Goal: Information Seeking & Learning: Learn about a topic

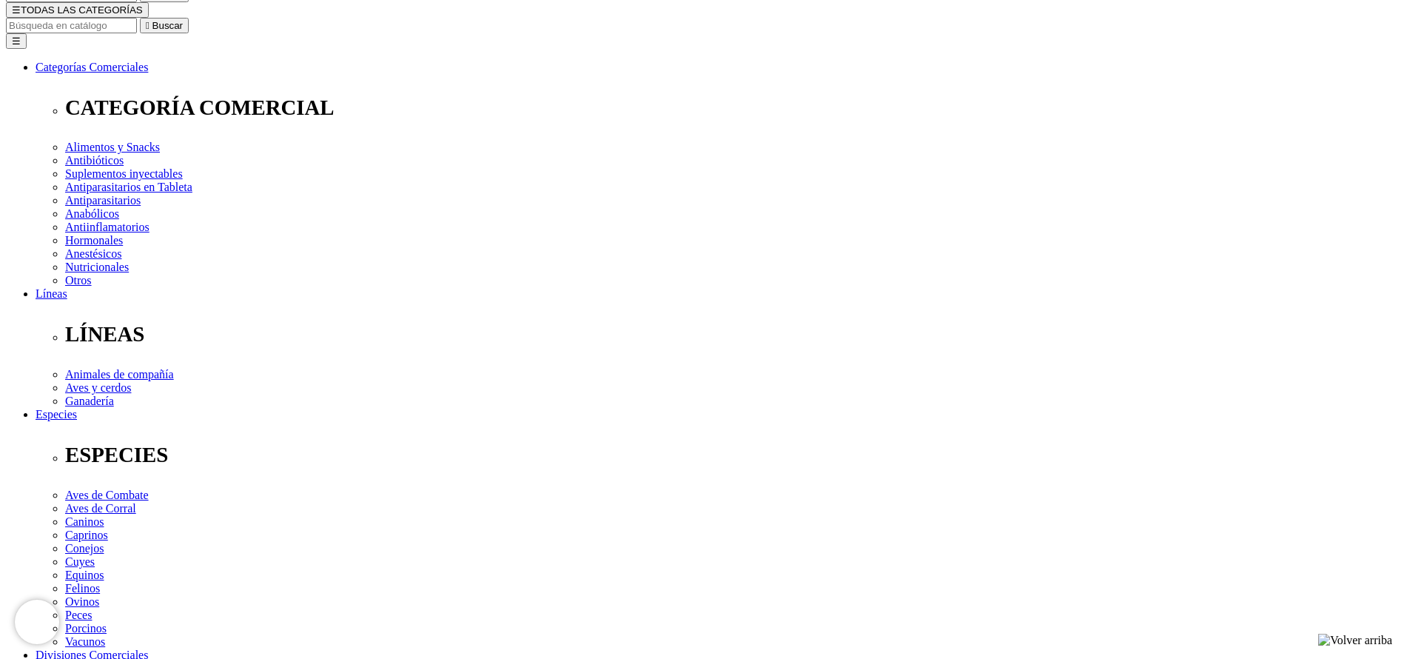
scroll to position [333, 0]
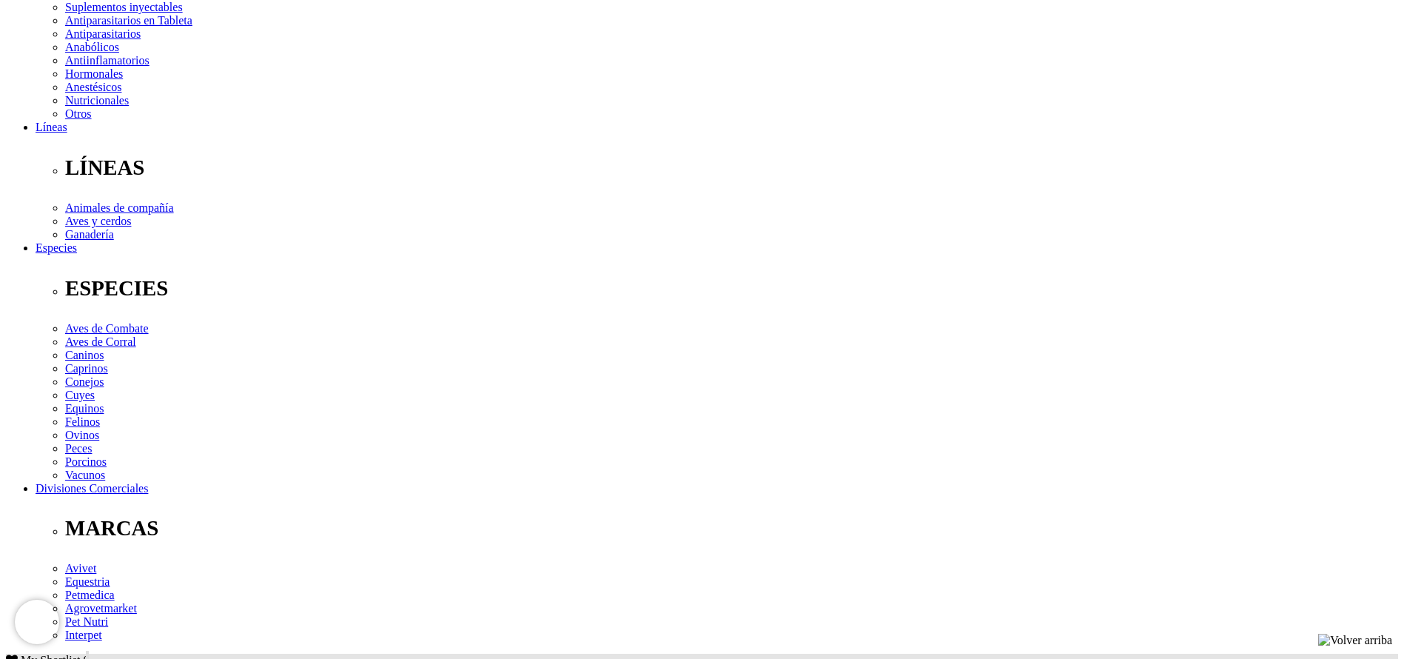
drag, startPoint x: 562, startPoint y: 390, endPoint x: 377, endPoint y: 396, distance: 185.2
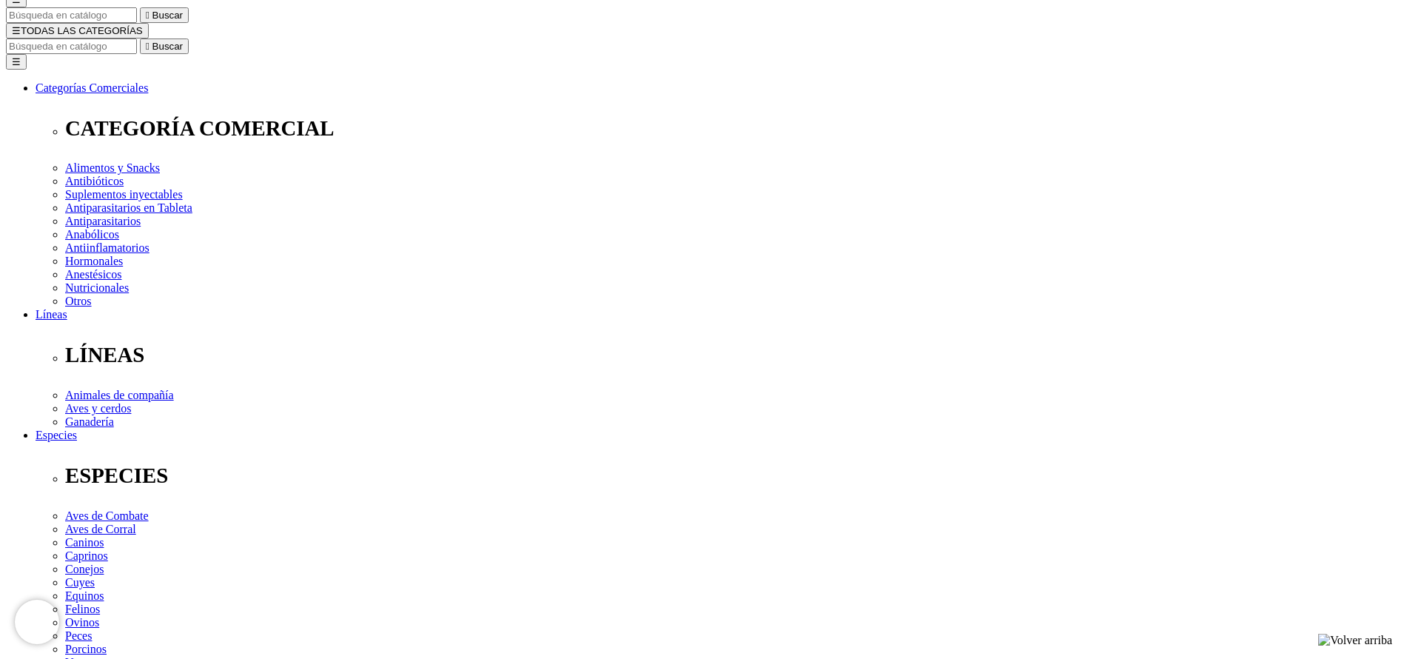
scroll to position [111, 0]
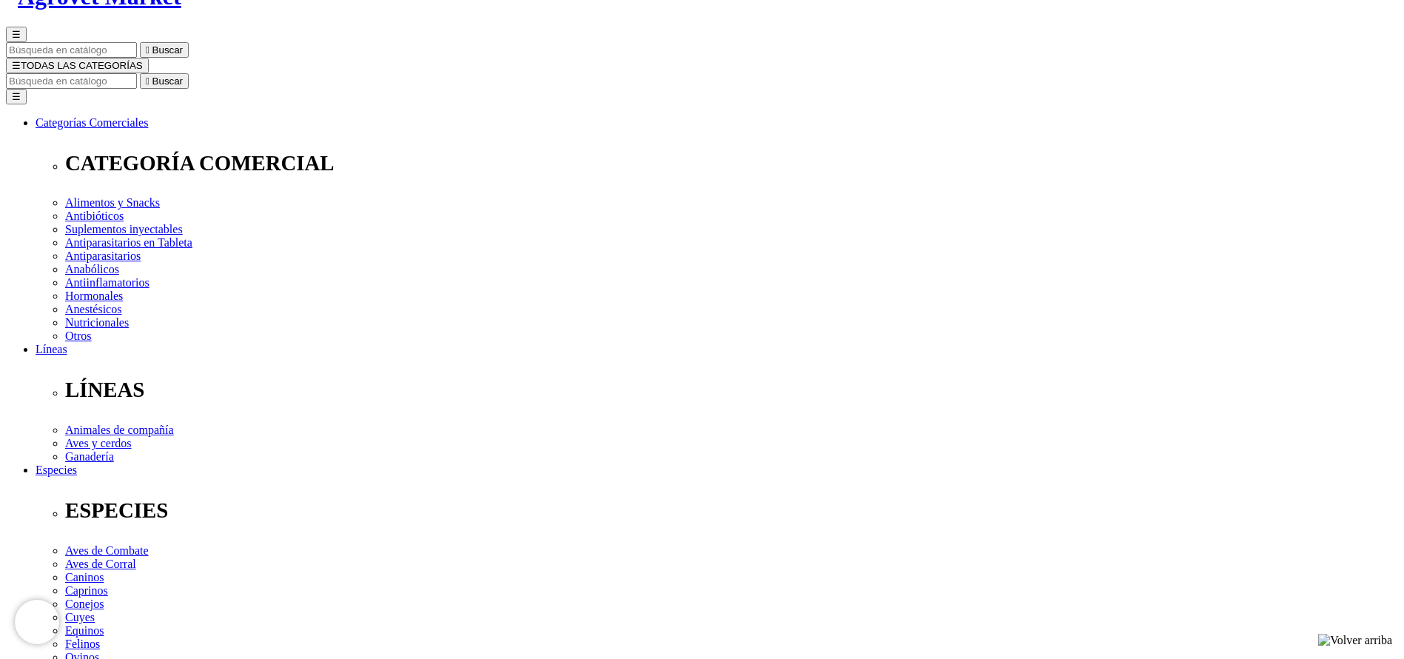
copy div "ProGuard® 4"
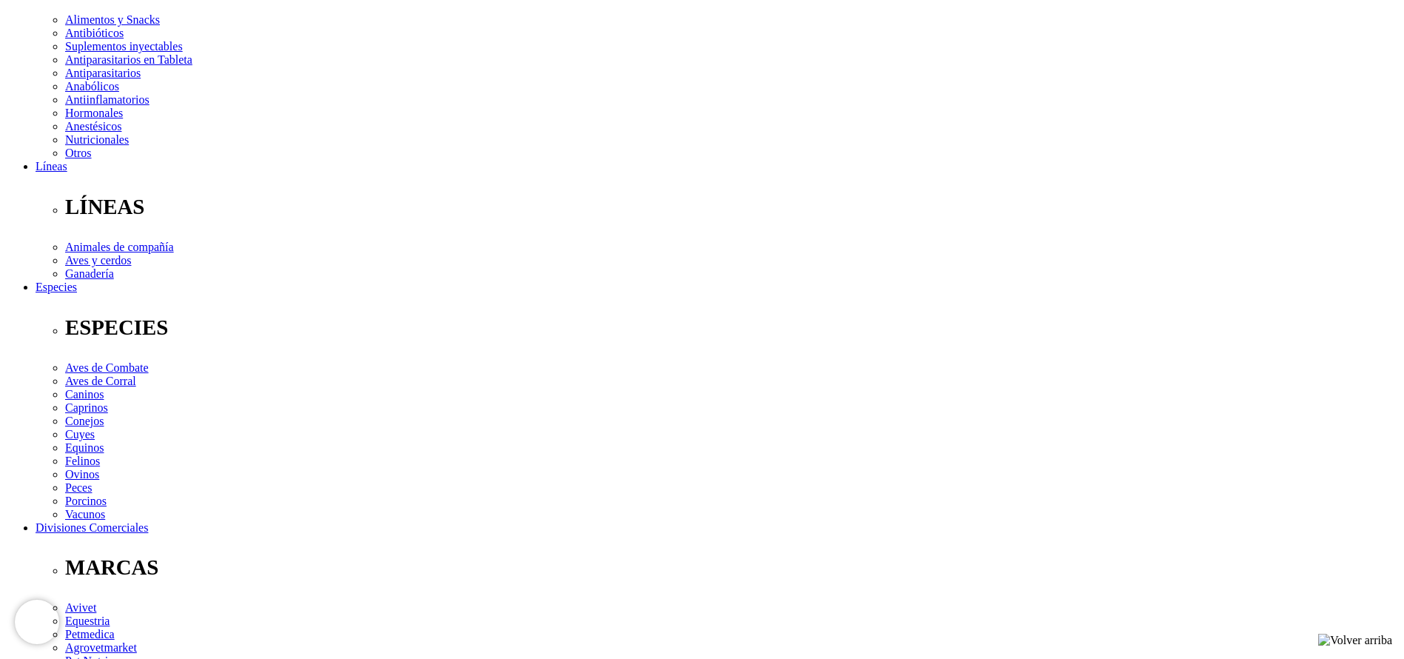
scroll to position [444, 0]
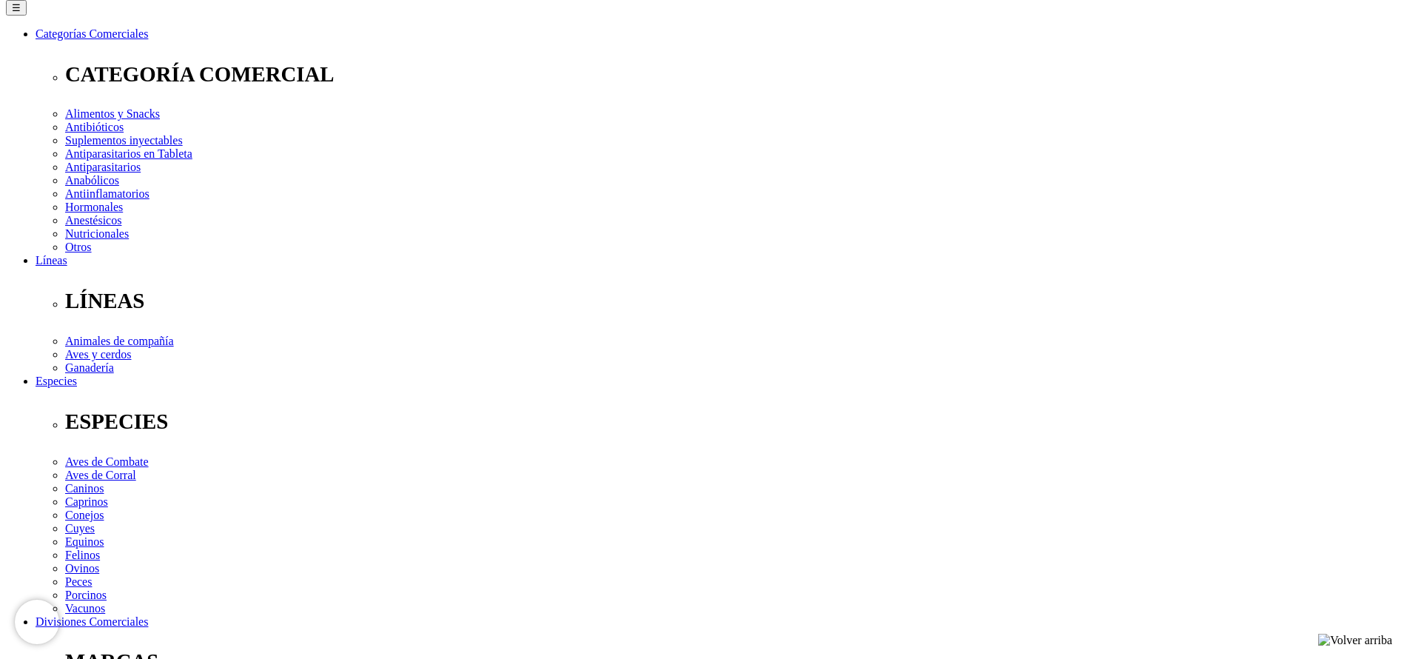
scroll to position [111, 0]
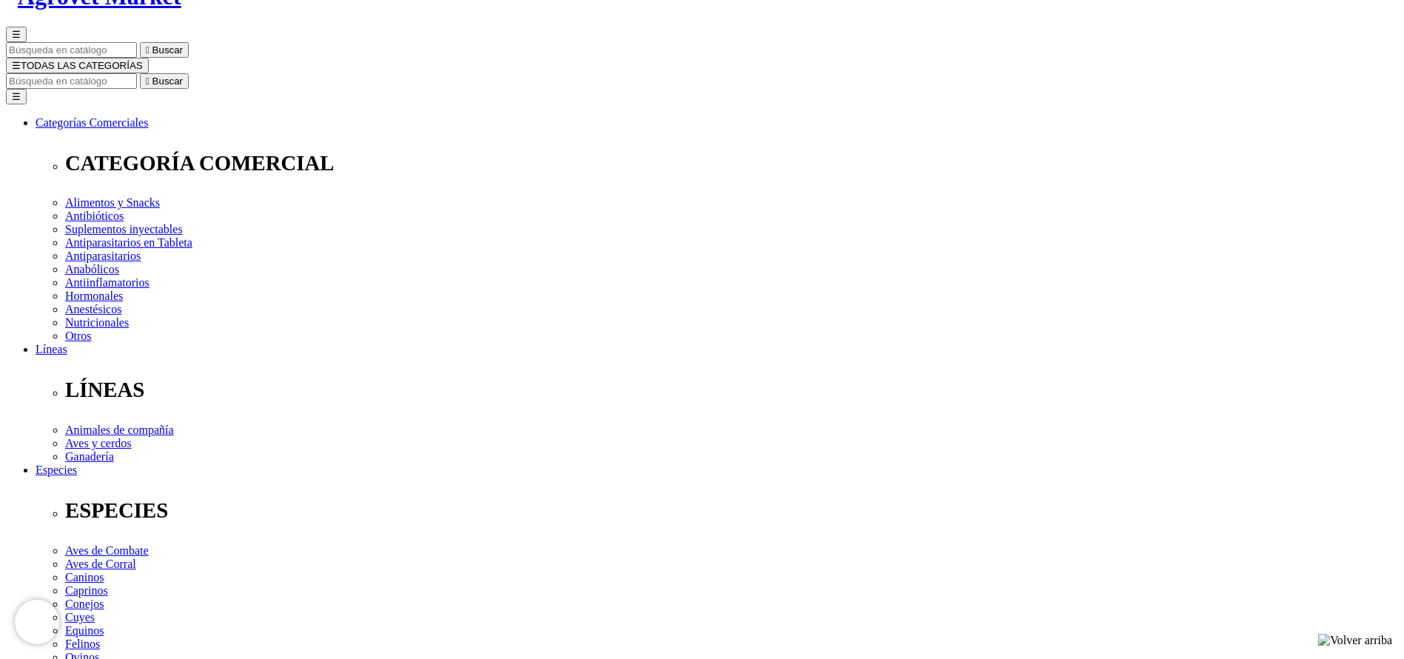
select select "91"
select select "33"
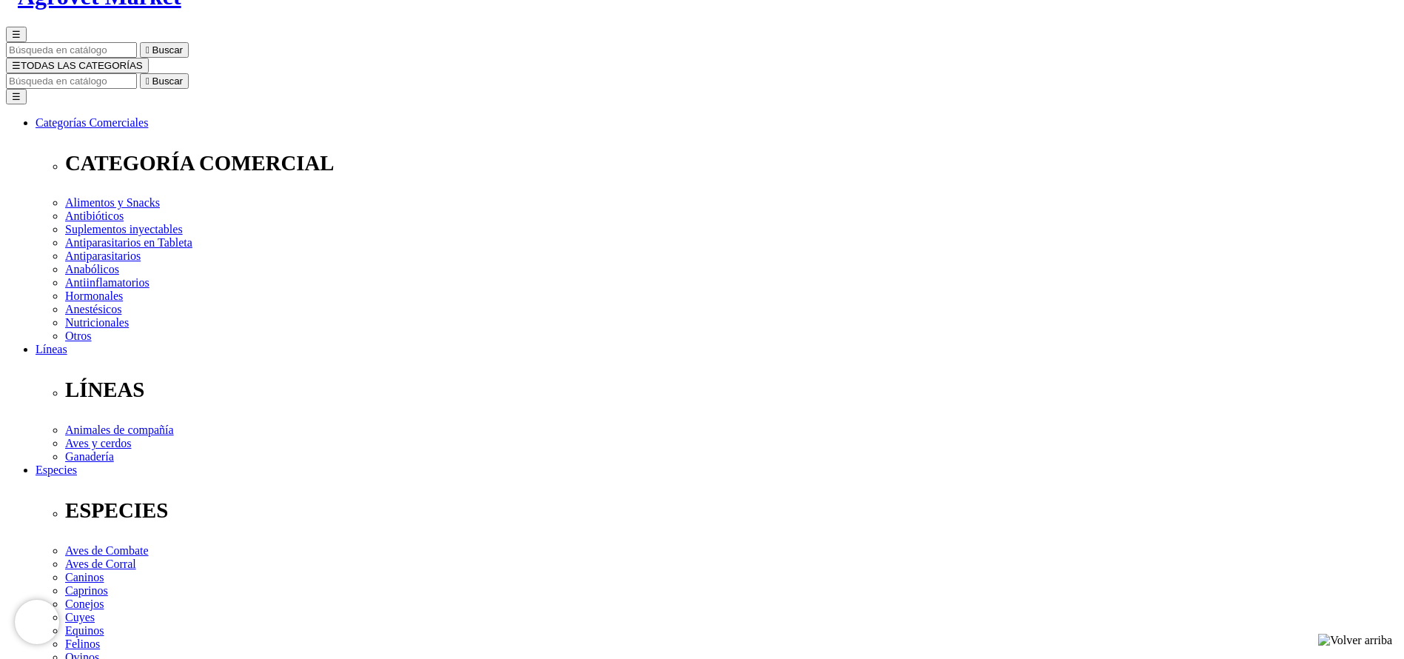
select select "33"
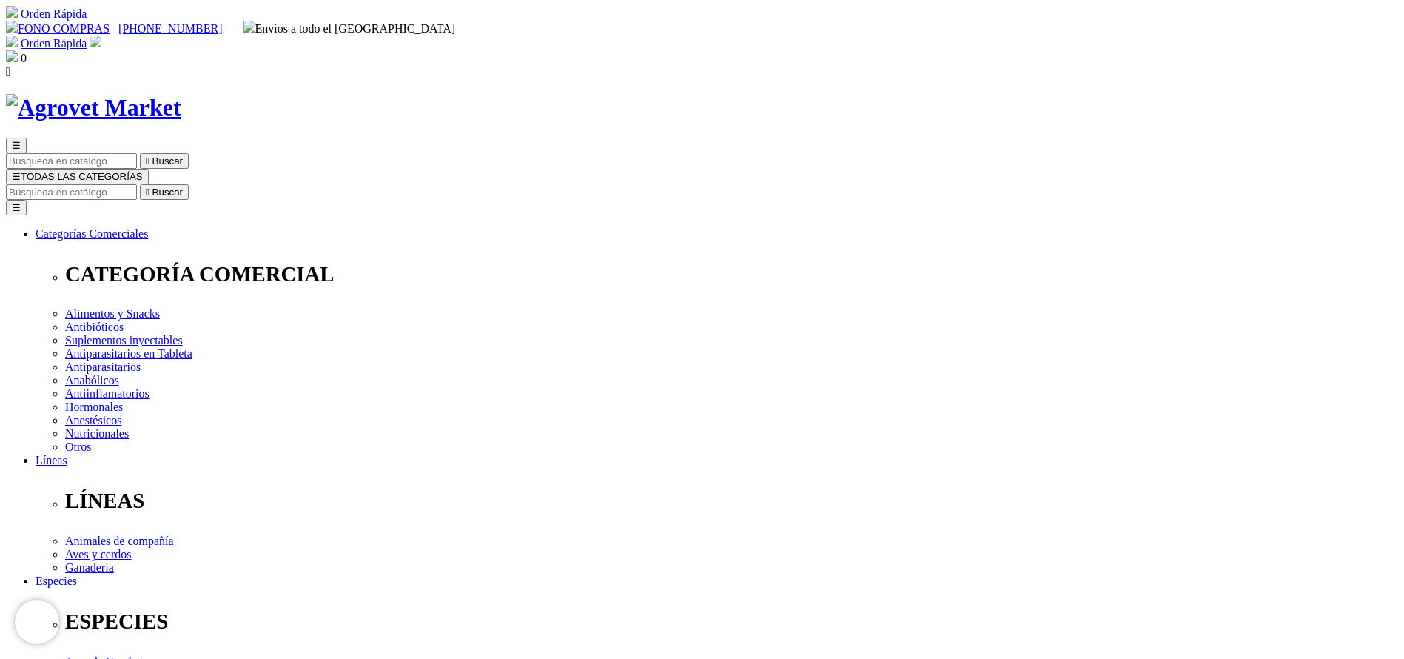
click at [137, 184] on input "Buscar" at bounding box center [71, 192] width 131 height 16
type input "VETO"
click at [140, 184] on button " Buscar" at bounding box center [164, 192] width 49 height 16
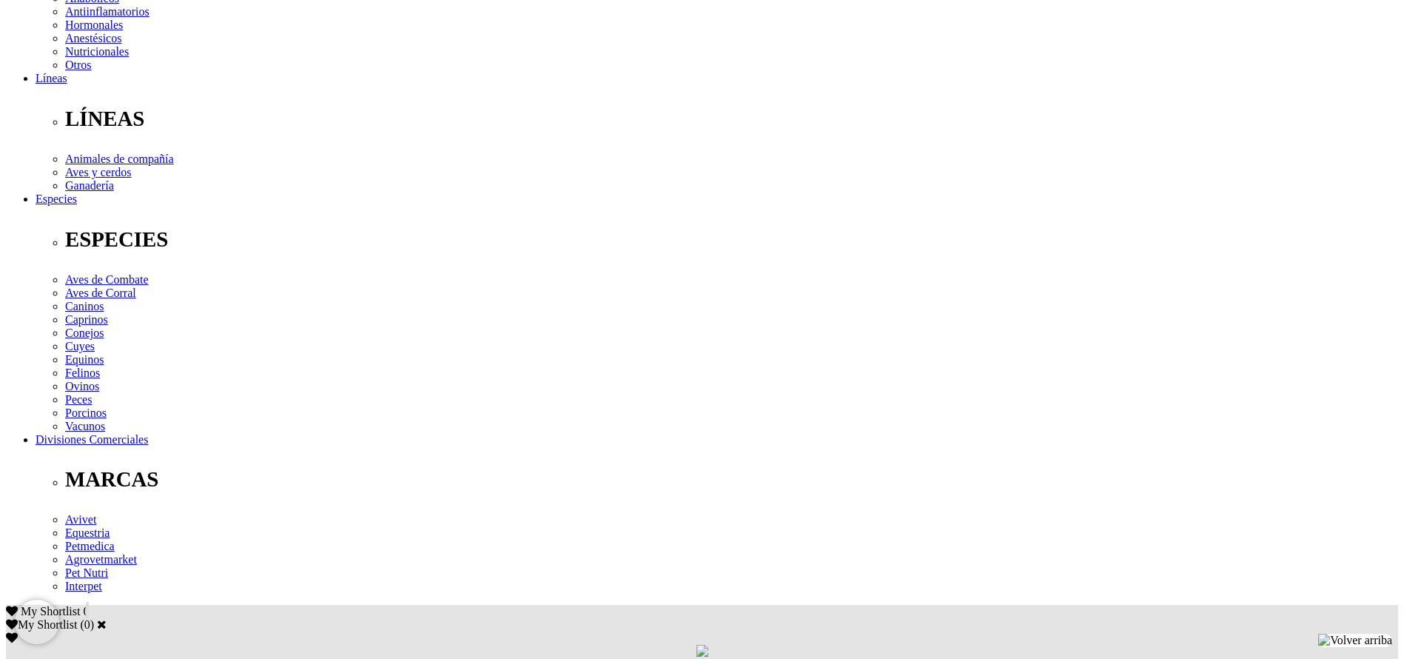
scroll to position [444, 0]
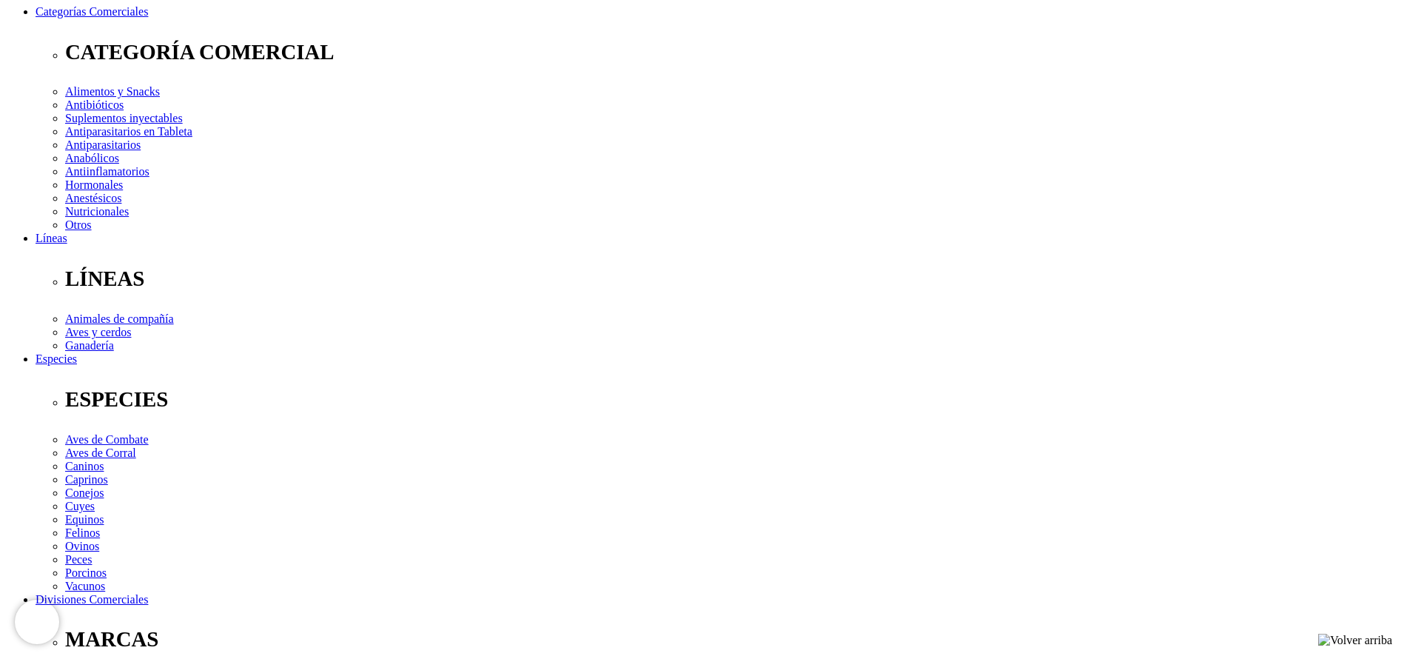
select select "3"
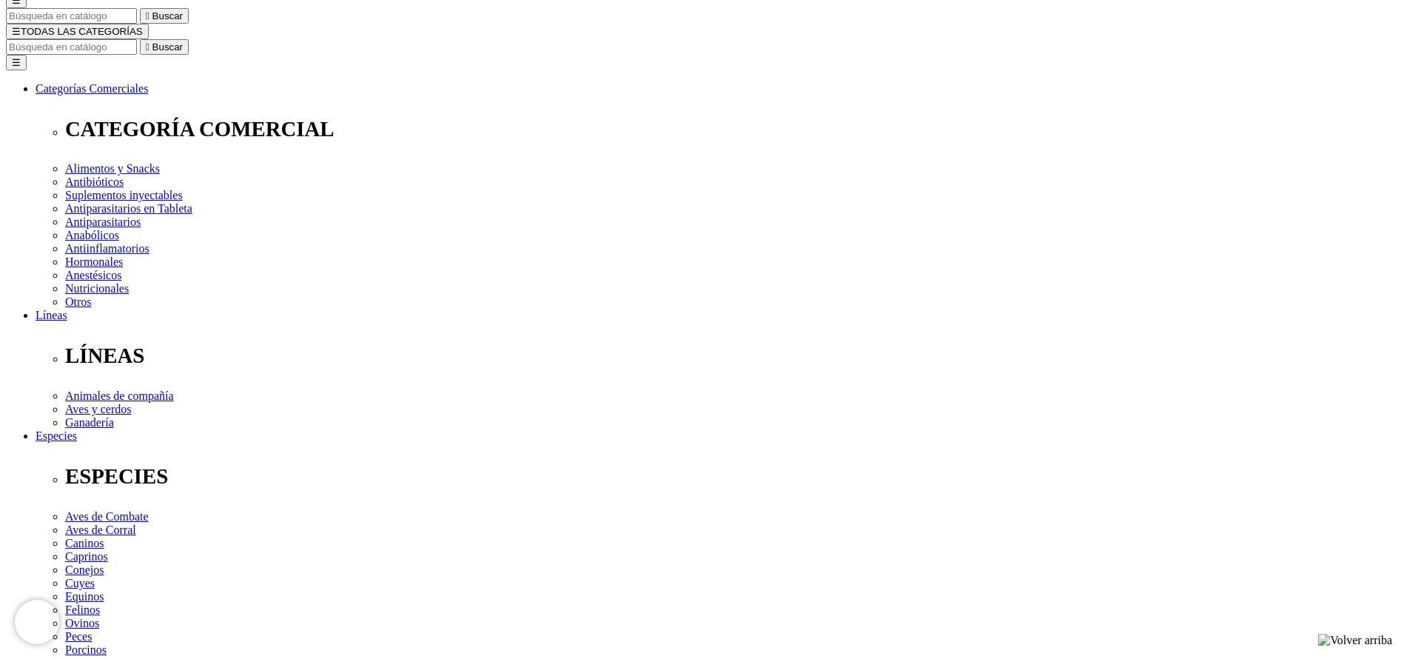
scroll to position [111, 0]
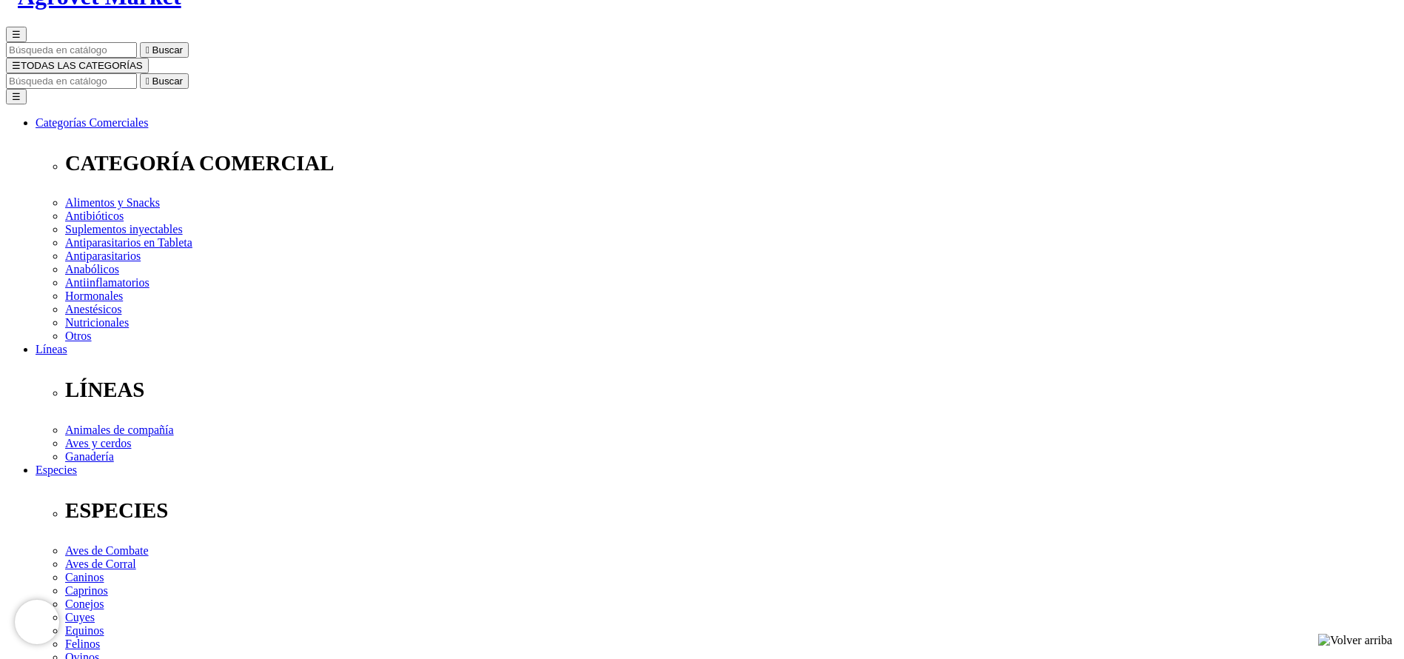
copy h1 "Vetonic"
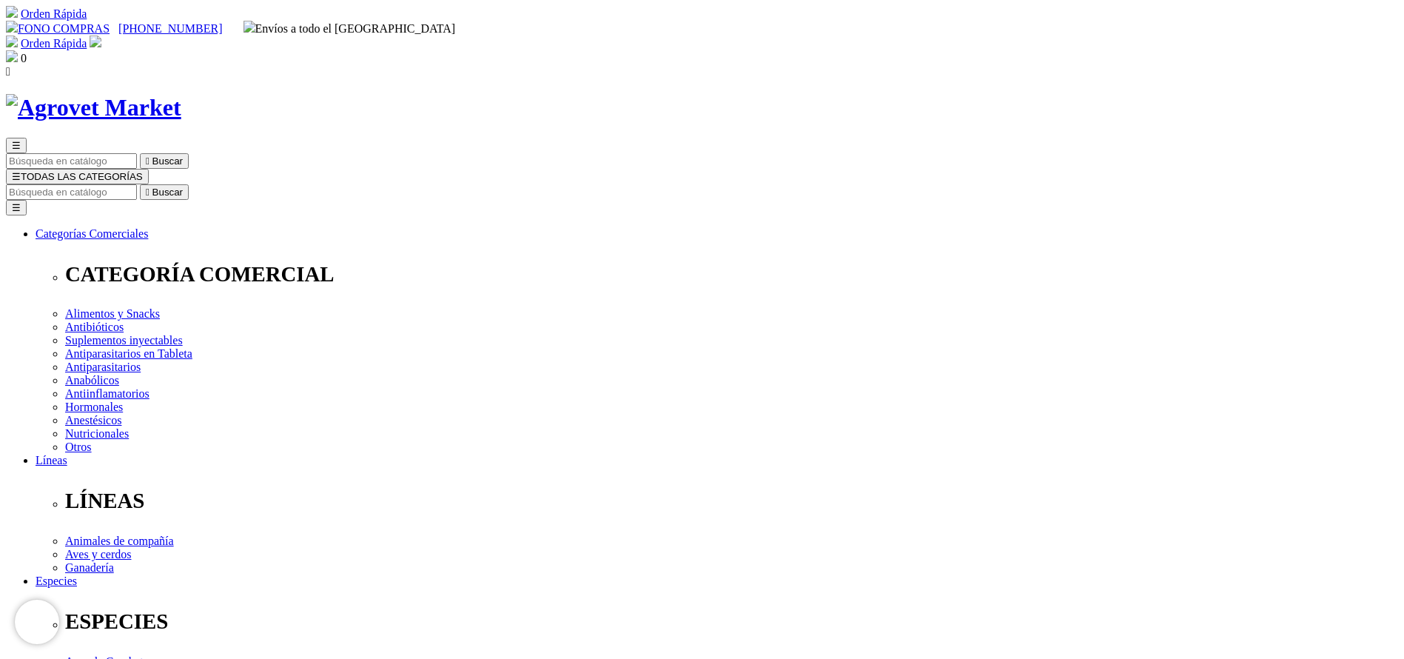
click at [137, 184] on input "Buscar" at bounding box center [71, 192] width 131 height 16
type input "progu"
click at [140, 184] on button " Buscar" at bounding box center [164, 192] width 49 height 16
select select "91"
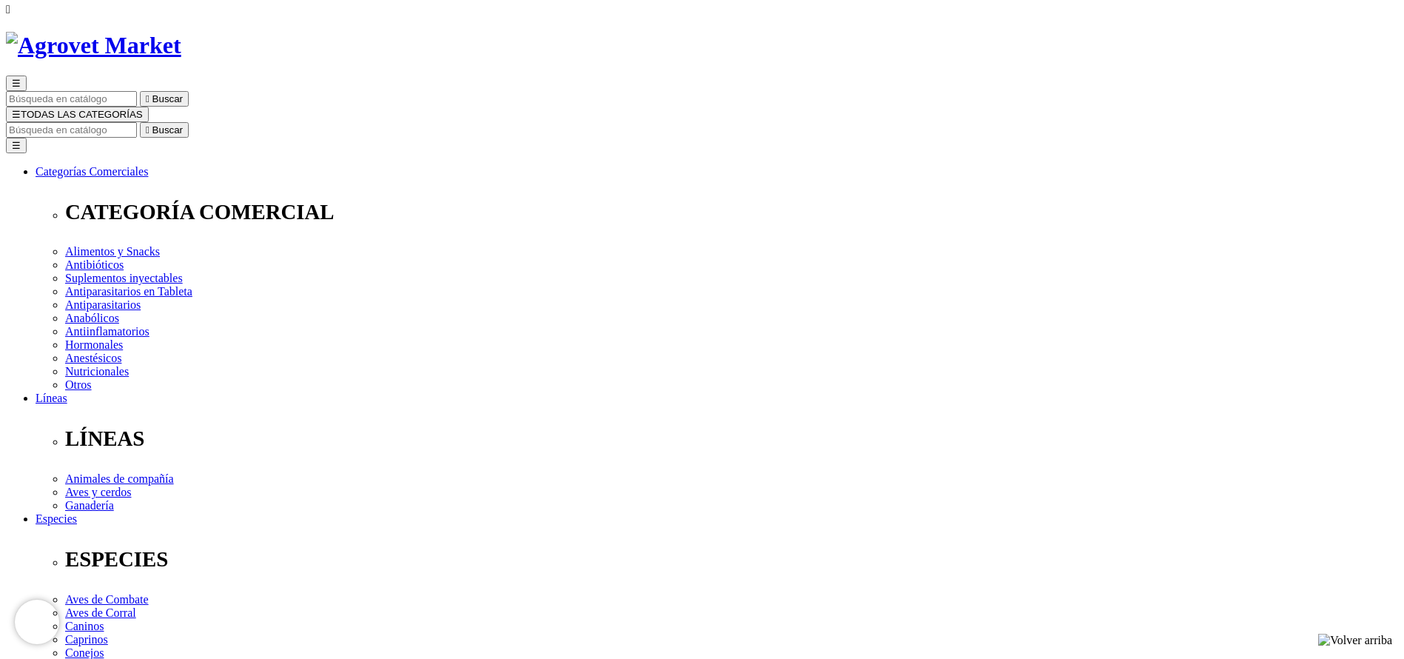
scroll to position [111, 0]
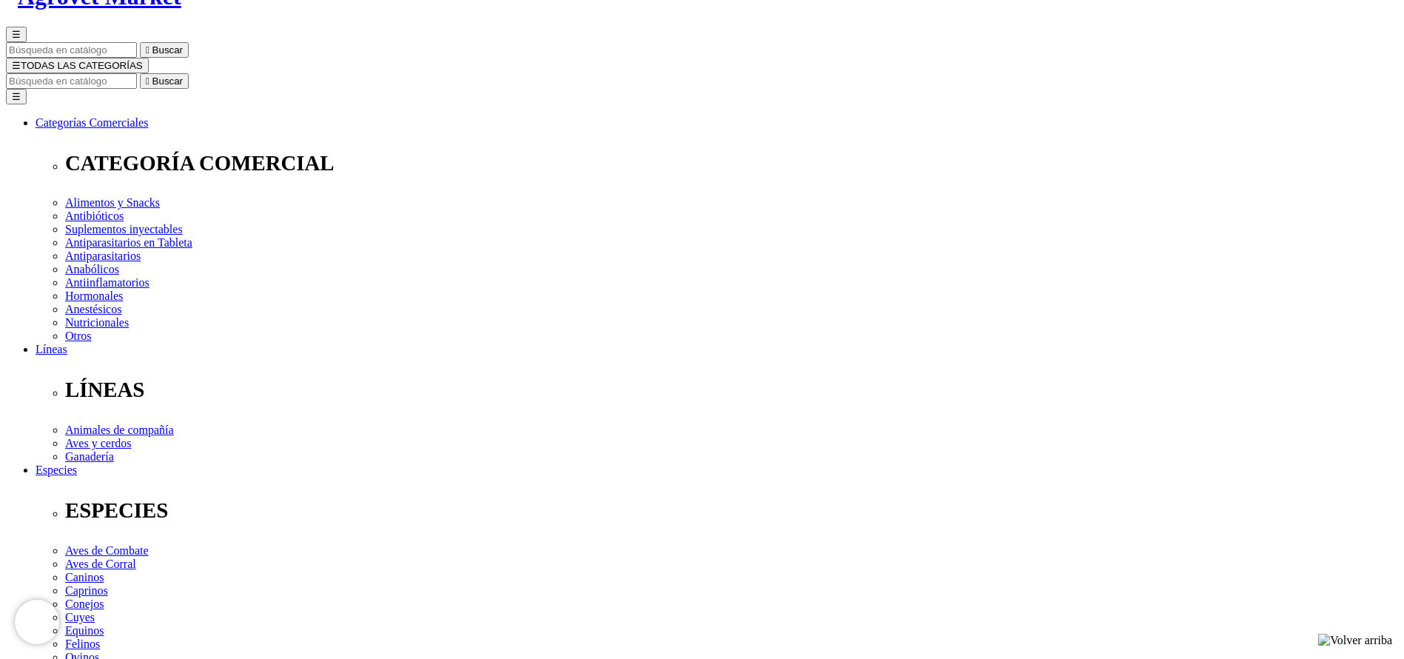
select select "90"
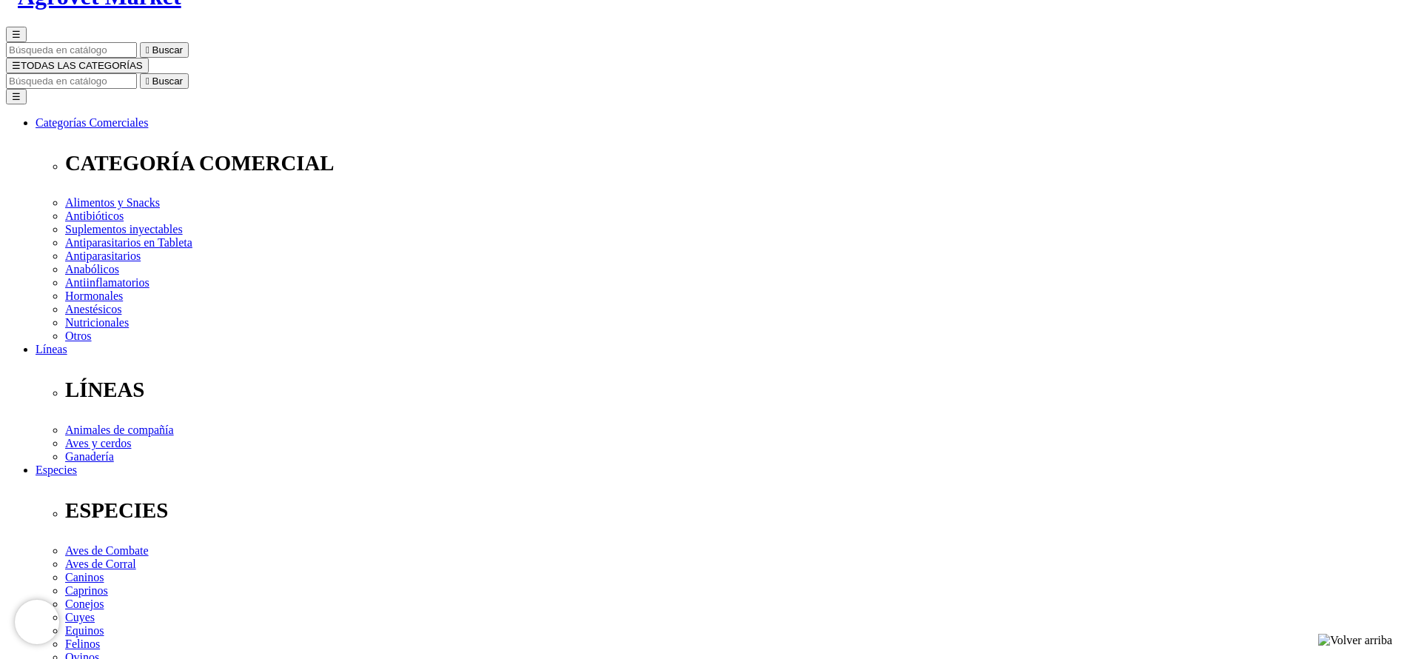
select select "91"
drag, startPoint x: 724, startPoint y: 189, endPoint x: 763, endPoint y: 188, distance: 39.2
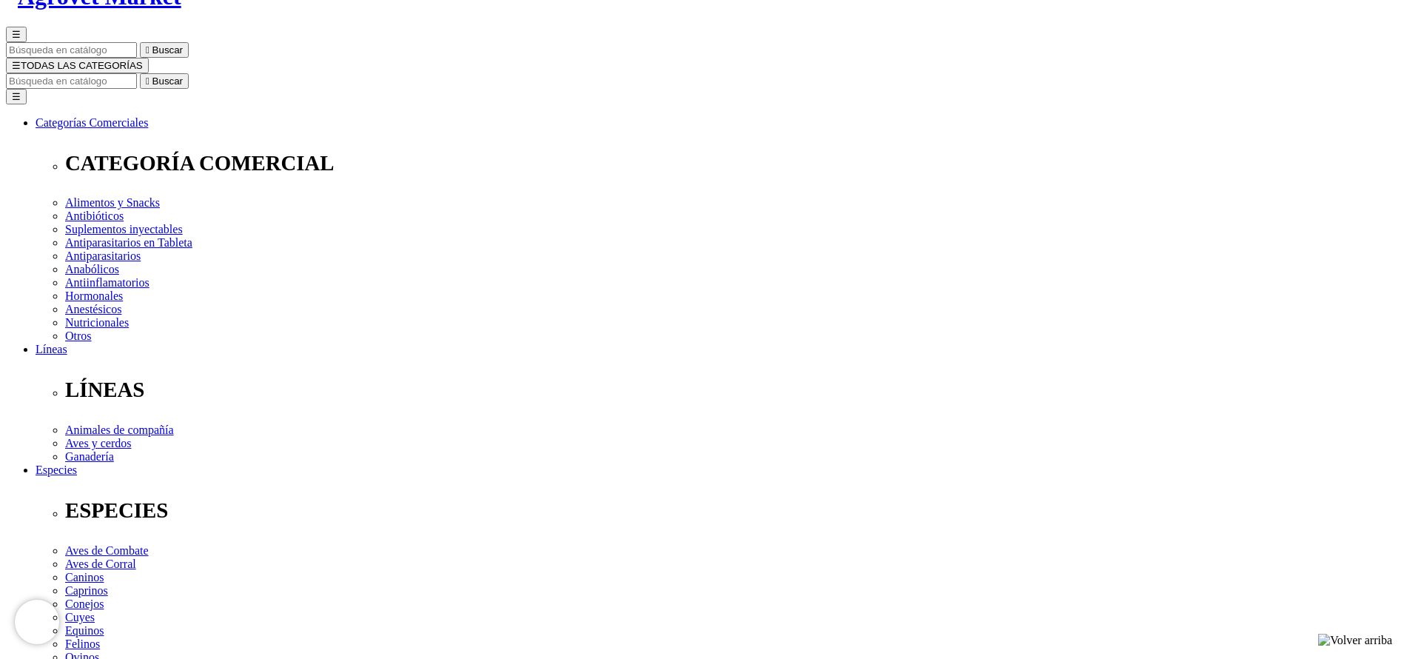
copy span "13.90"
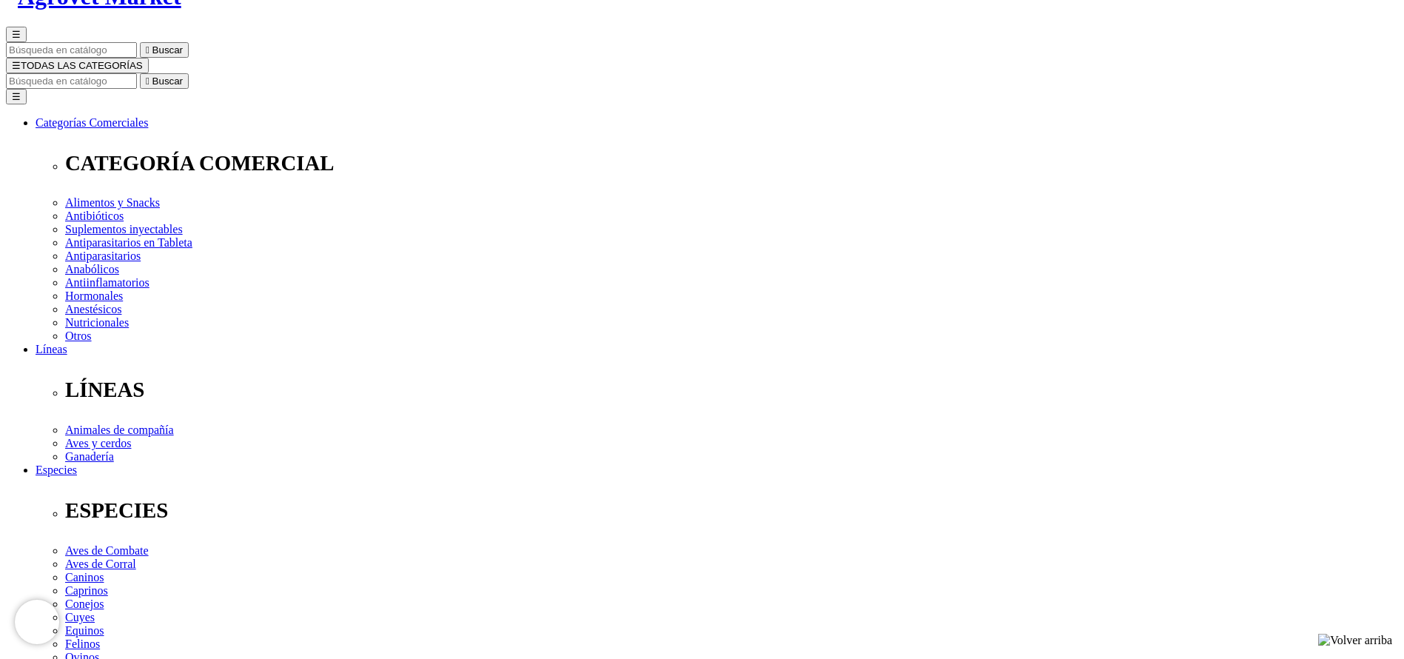
copy div "ProGuard® 4"
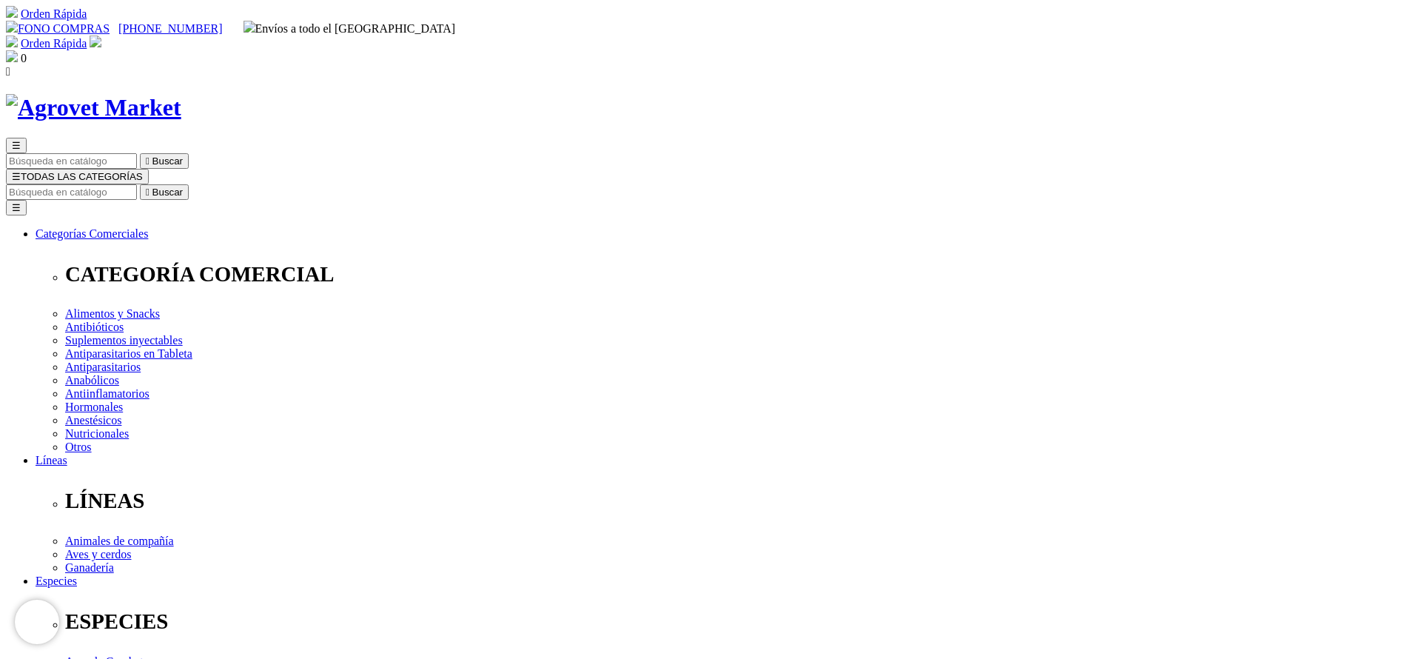
click at [873, 94] on div "☰  Buscar ☰ TODAS LAS CATEGORÍAS  Buscar Toggle navigation ☰ Categorías Comer…" at bounding box center [702, 581] width 1393 height 974
click at [137, 184] on input "Buscar" at bounding box center [71, 192] width 131 height 16
type input "e"
type input "vetoni"
click at [224, 184] on button " Buscar" at bounding box center [248, 192] width 49 height 16
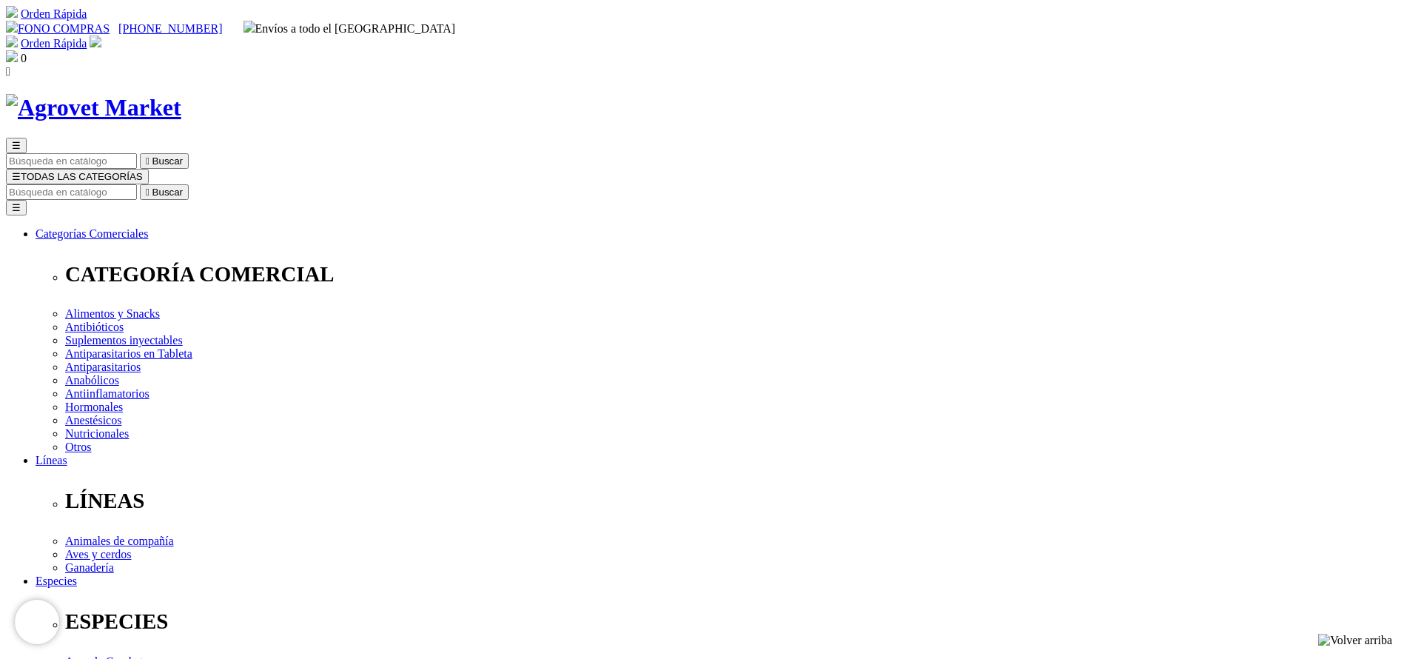
select select "3"
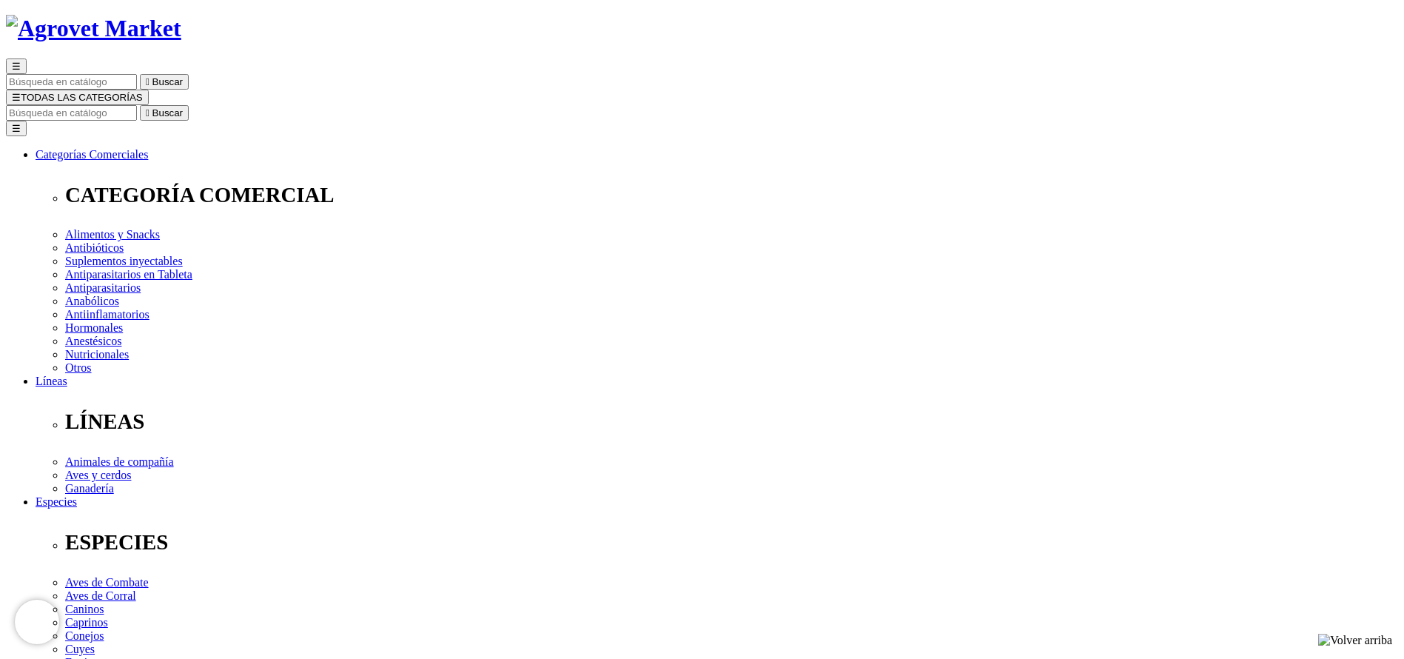
scroll to position [111, 0]
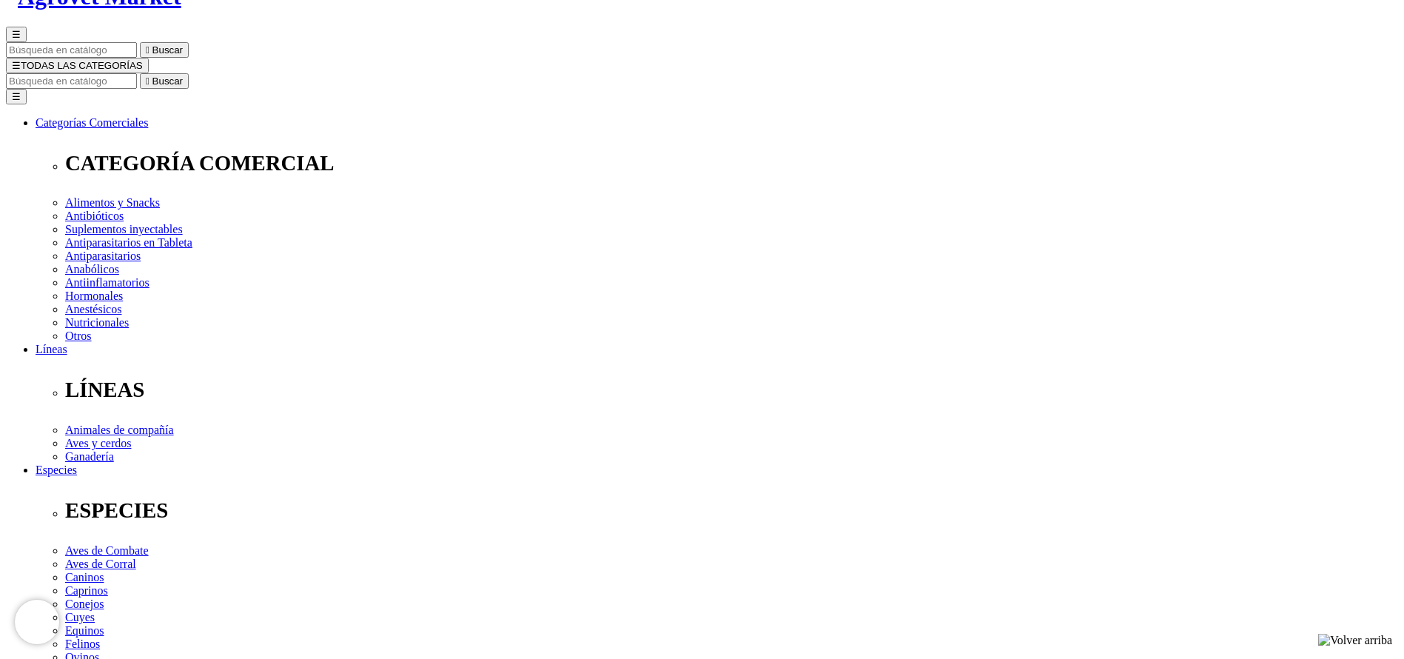
select select "3"
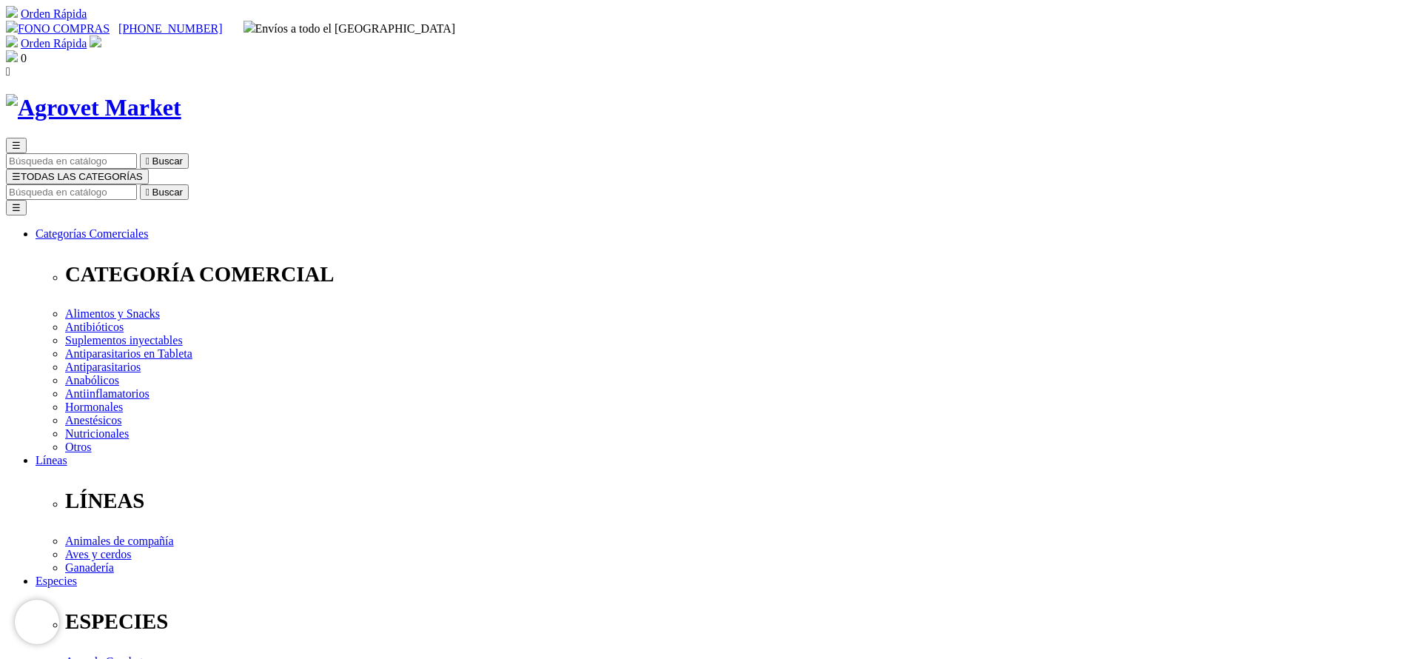
click at [137, 184] on input "Buscar" at bounding box center [71, 192] width 131 height 16
type input "INMU"
click at [140, 184] on button " Buscar" at bounding box center [164, 192] width 49 height 16
click at [137, 184] on input "Buscar" at bounding box center [71, 192] width 131 height 16
type input "CORTI"
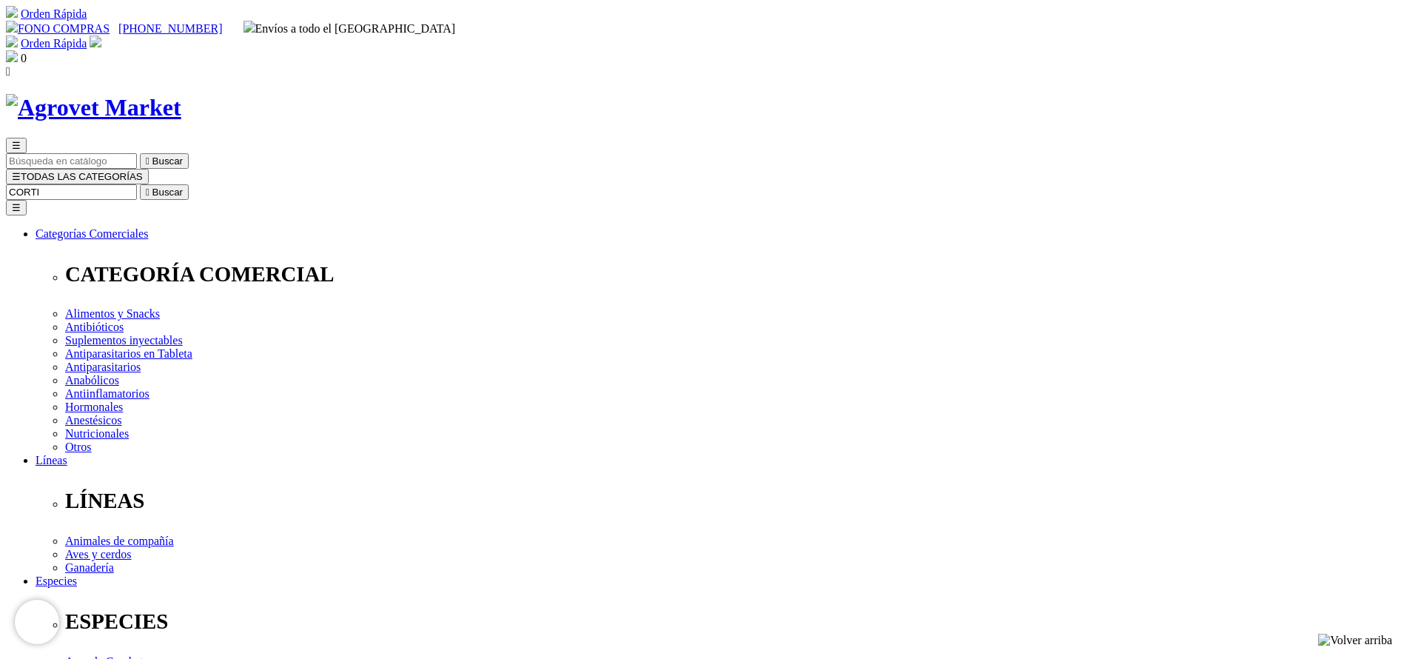
click at [140, 184] on button " Buscar" at bounding box center [164, 192] width 49 height 16
